Goal: Task Accomplishment & Management: Manage account settings

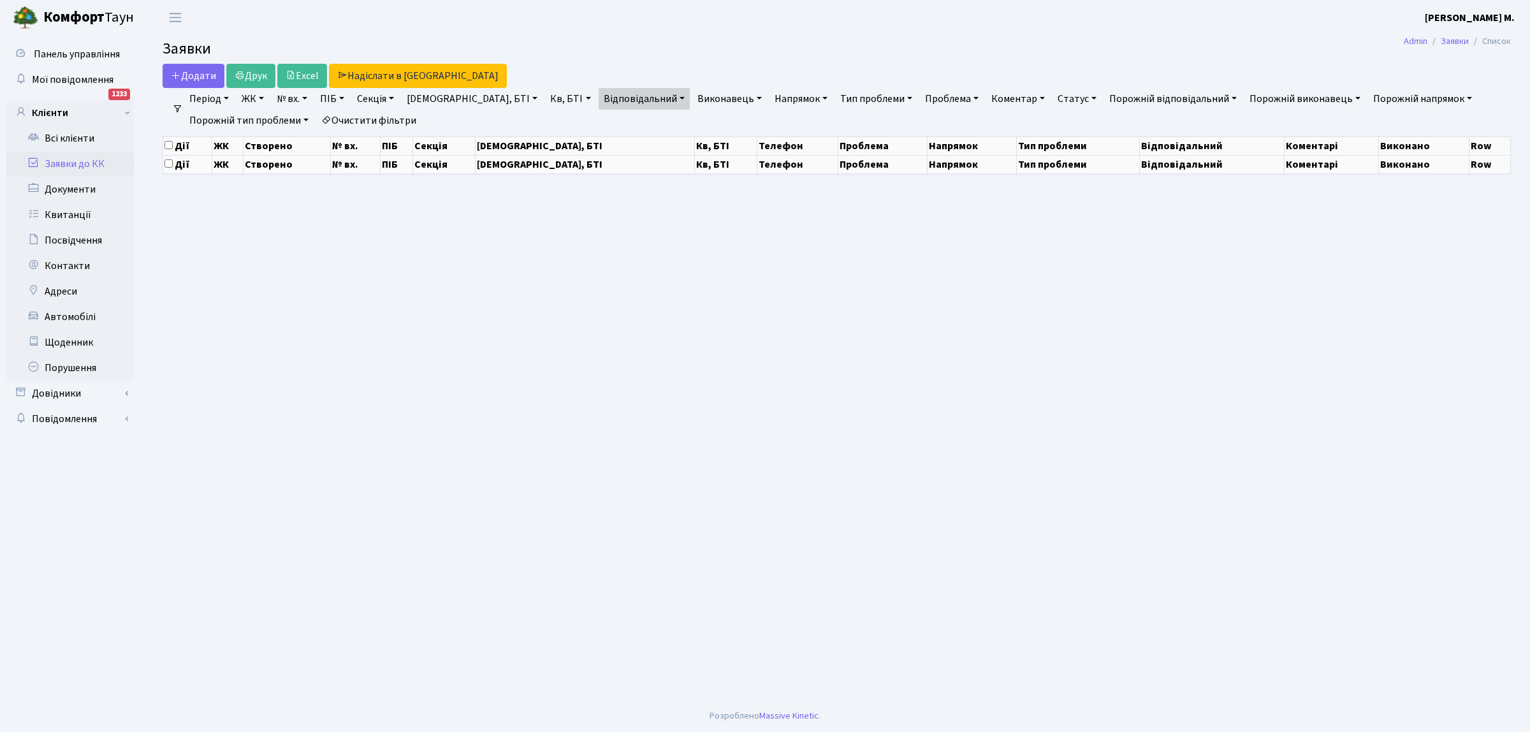
select select "25"
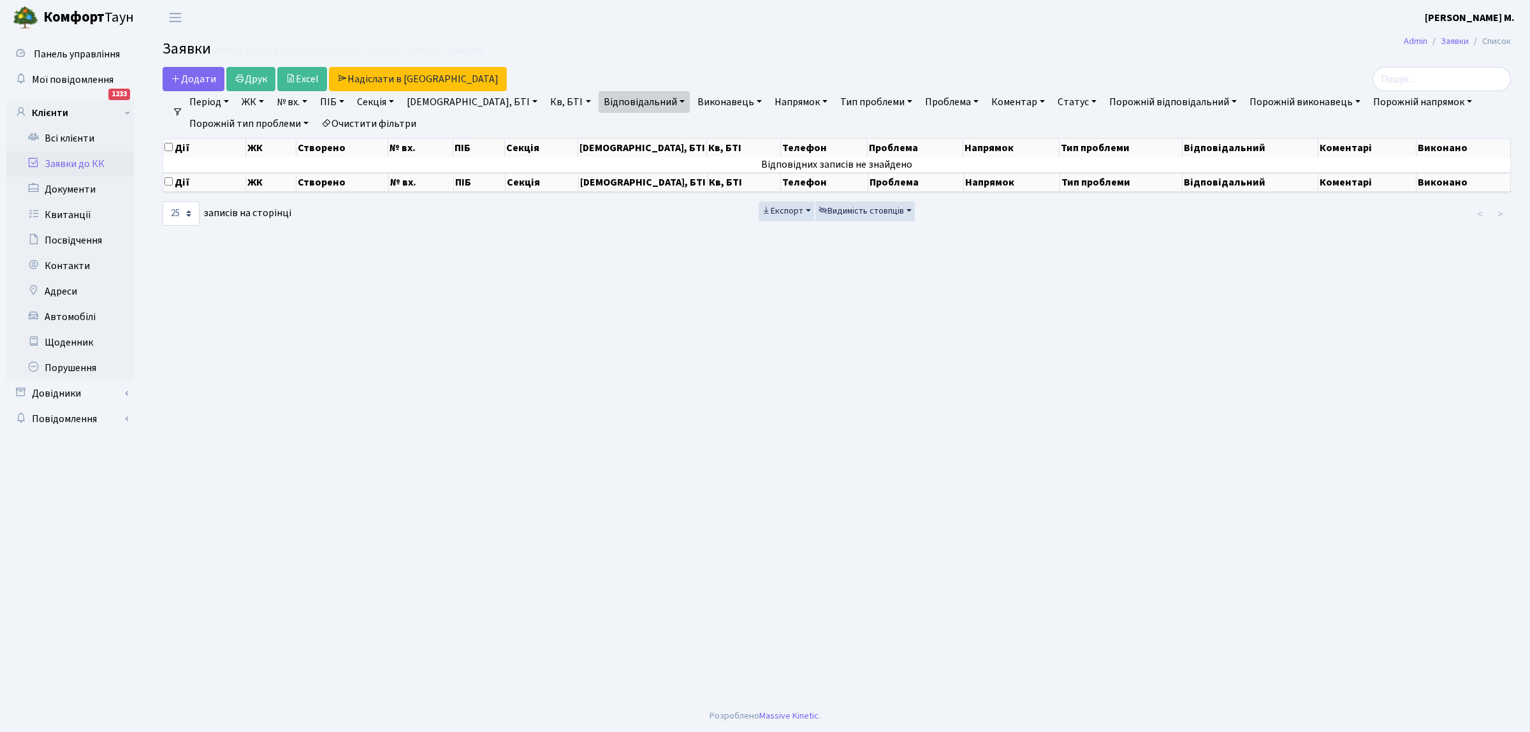
click at [64, 164] on link "Заявки до КК" at bounding box center [70, 164] width 128 height 26
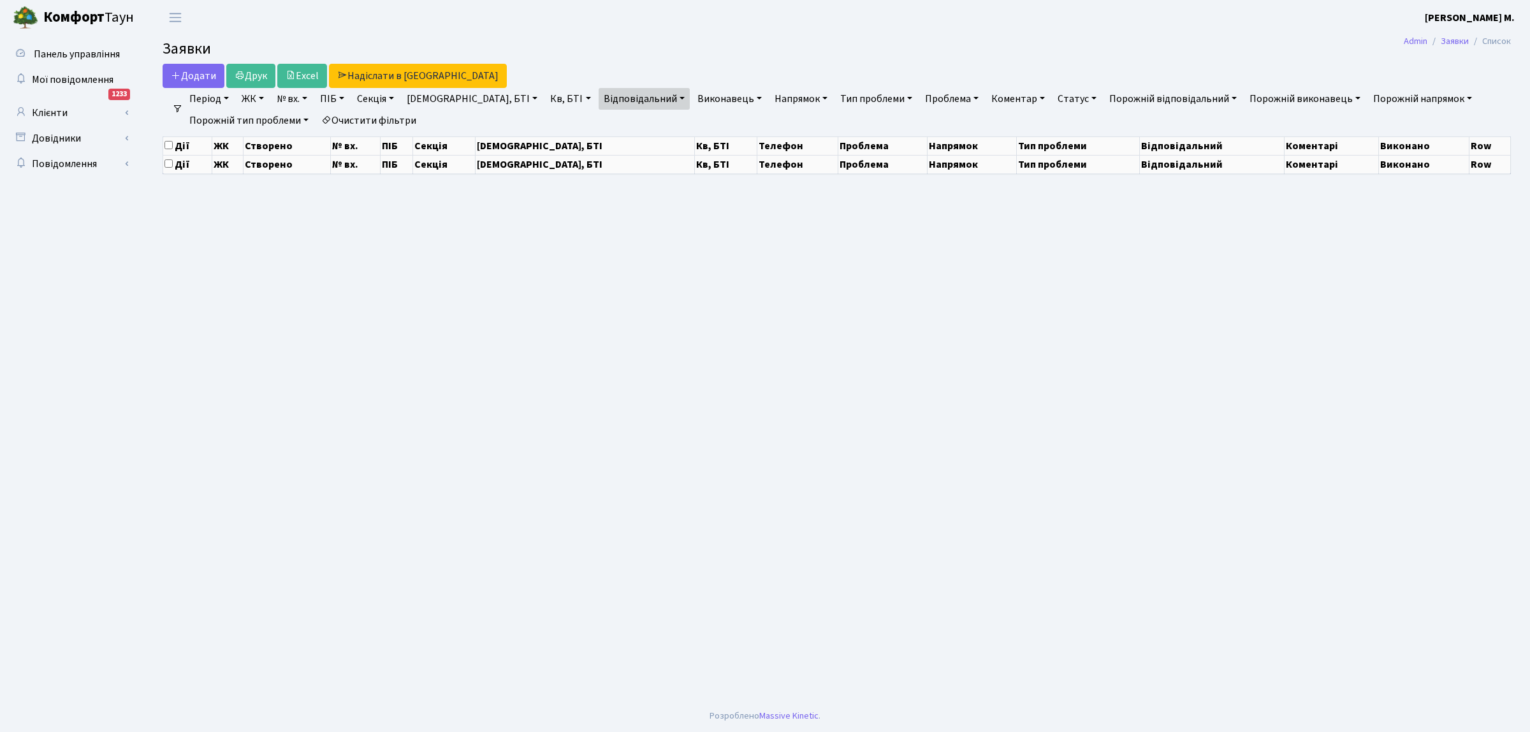
select select "25"
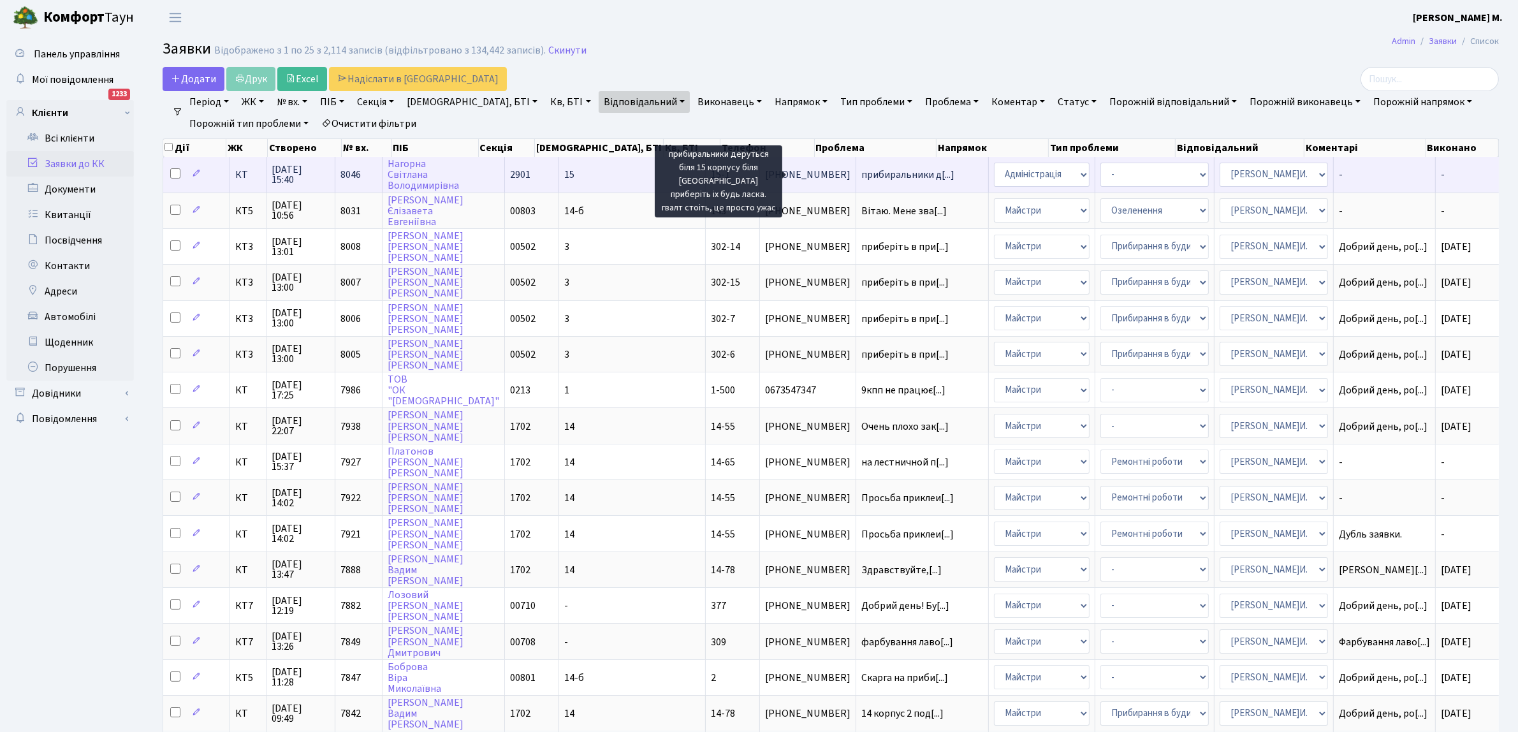
click at [861, 177] on span "прибиральники д[...]" at bounding box center [907, 175] width 93 height 14
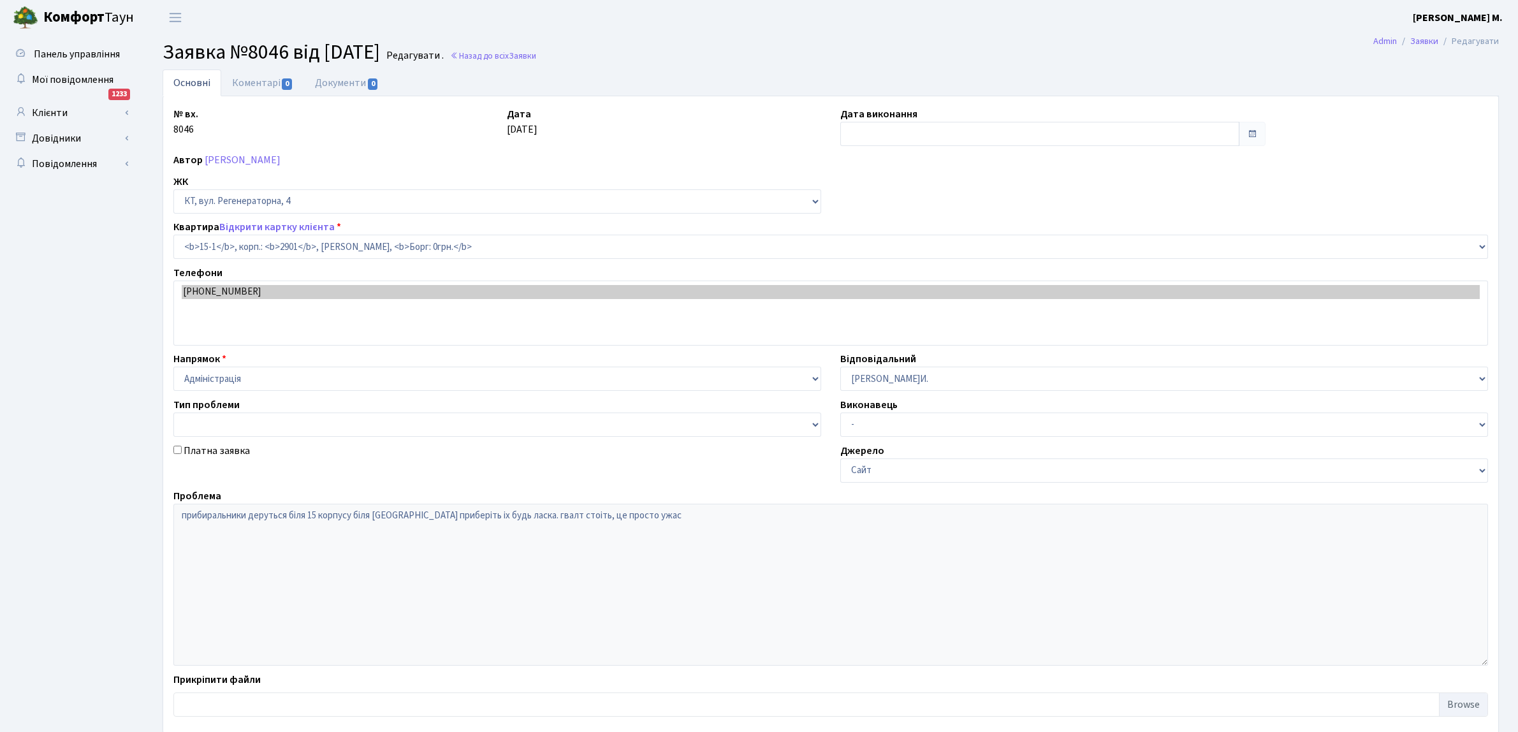
select select "8776"
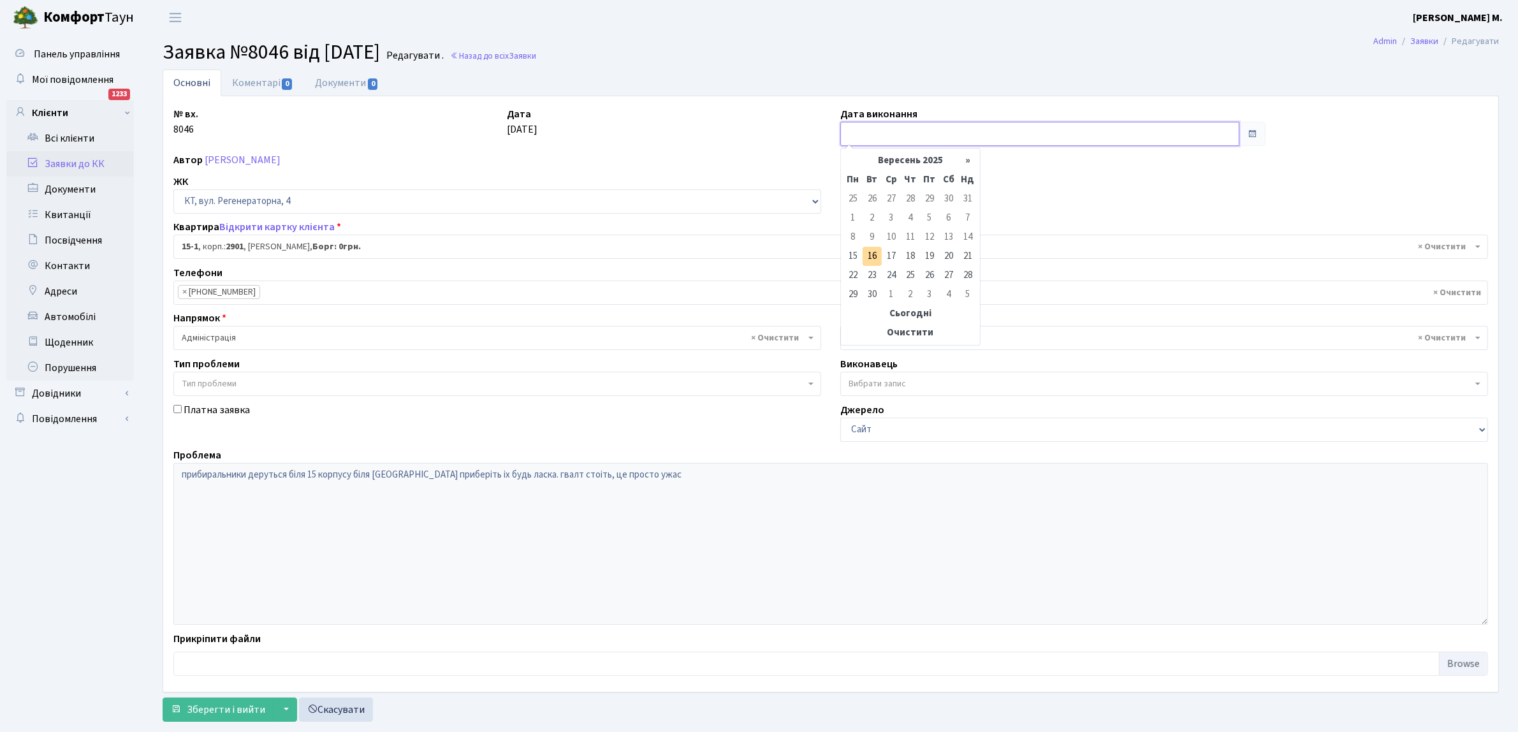
click at [868, 132] on input "text" at bounding box center [1039, 134] width 399 height 24
click at [850, 255] on td "15" at bounding box center [852, 256] width 19 height 19
type input "[DATE]"
drag, startPoint x: 218, startPoint y: 708, endPoint x: 230, endPoint y: 678, distance: 32.9
click at [220, 700] on button "Зберегти і вийти" at bounding box center [218, 709] width 111 height 24
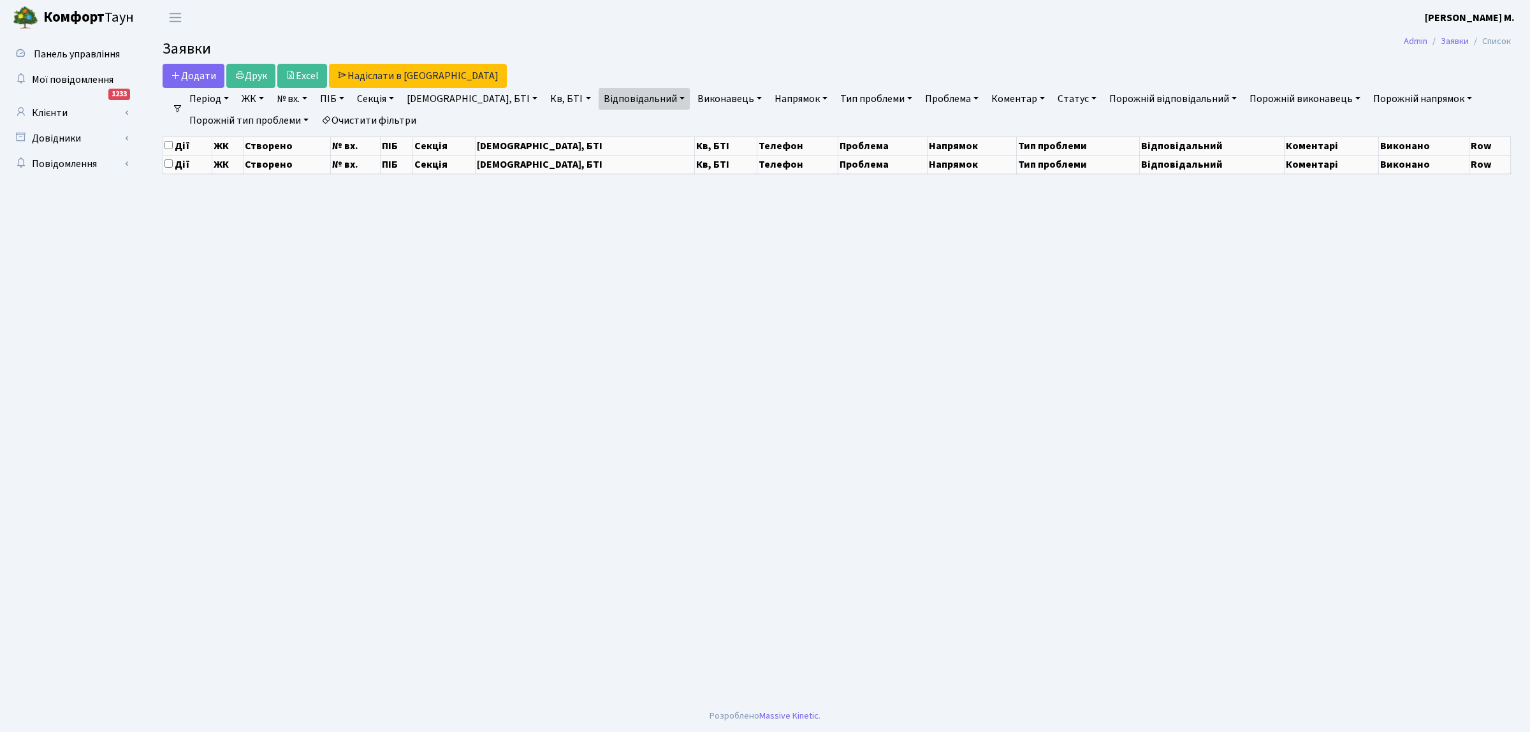
select select "25"
